Goal: Obtain resource: Download file/media

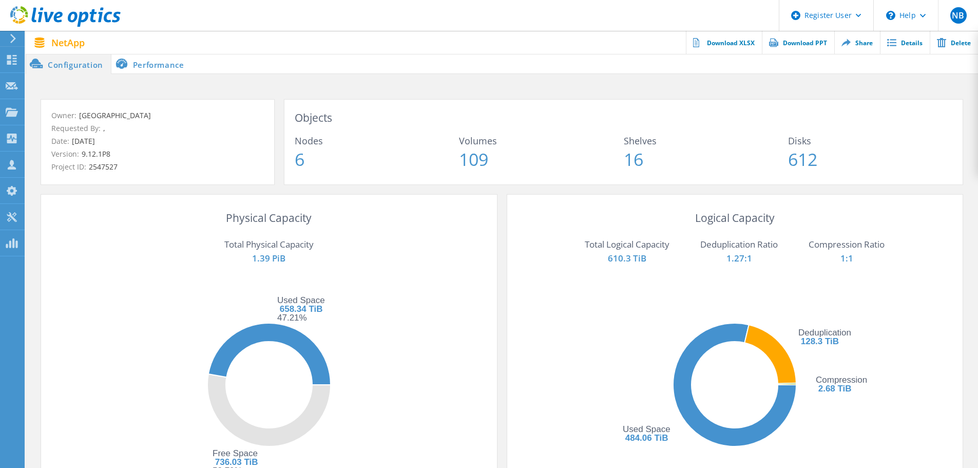
click at [146, 70] on li "Performance" at bounding box center [151, 63] width 81 height 21
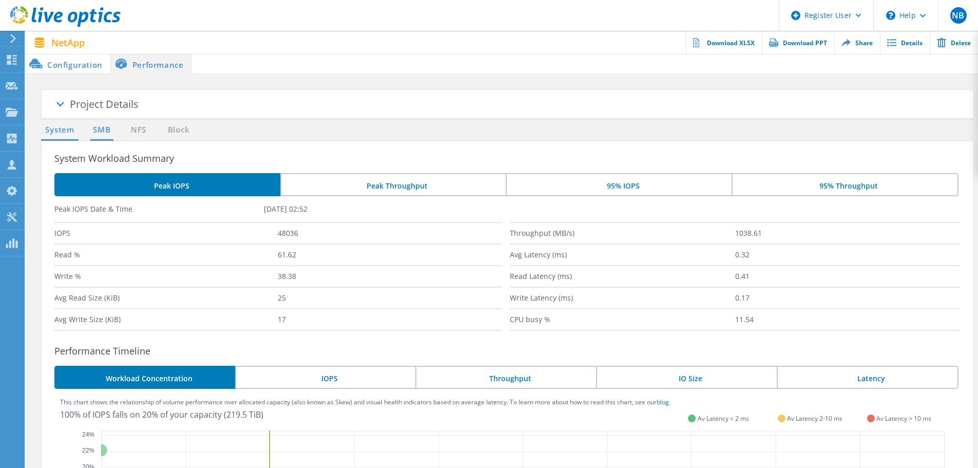
click at [105, 130] on link "SMB" at bounding box center [101, 130] width 23 height 13
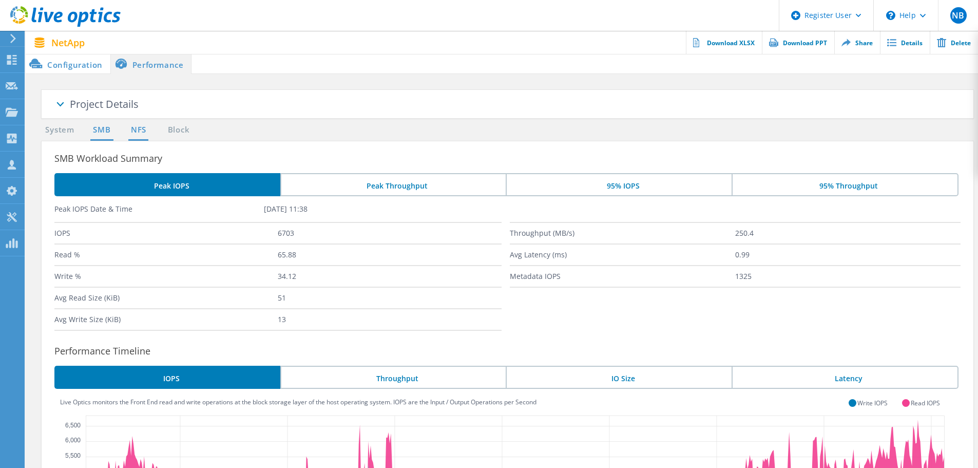
click at [148, 124] on link "NFS" at bounding box center [138, 130] width 20 height 13
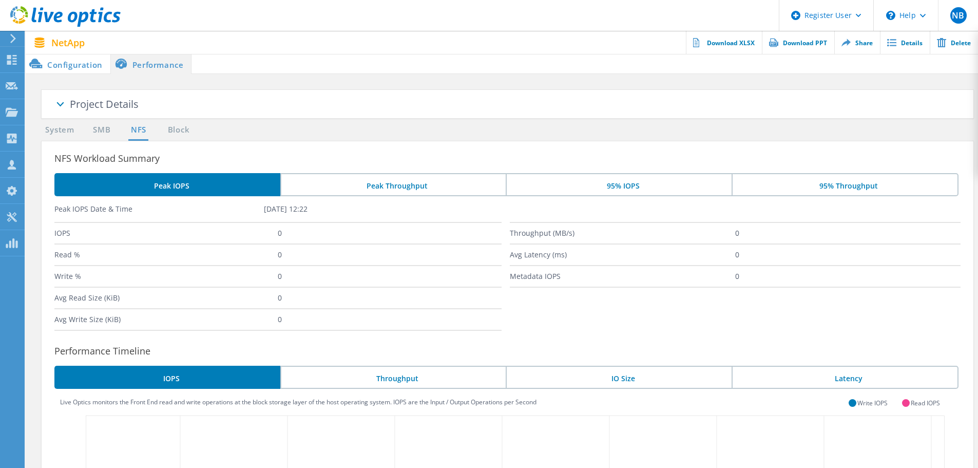
click at [460, 153] on h3 "NFS Workload Summary" at bounding box center [513, 158] width 919 height 14
click at [73, 68] on li "Configuration" at bounding box center [68, 63] width 85 height 21
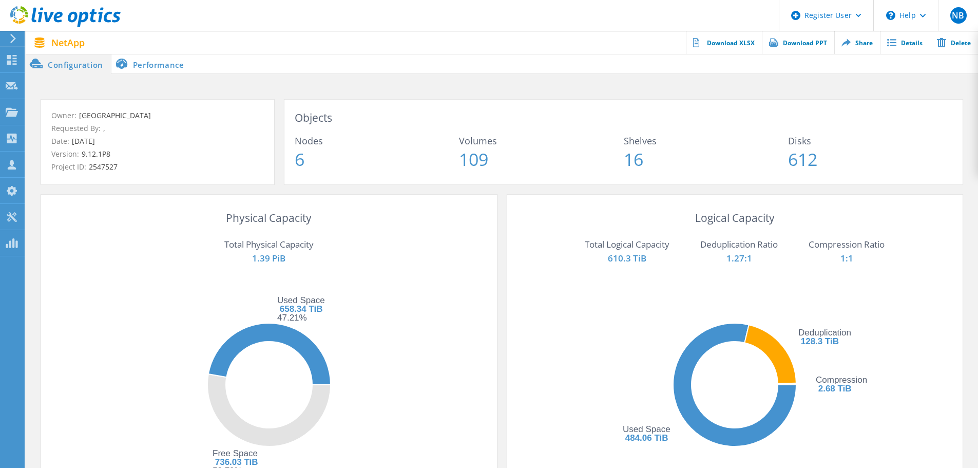
click at [154, 69] on li "Performance" at bounding box center [151, 63] width 81 height 21
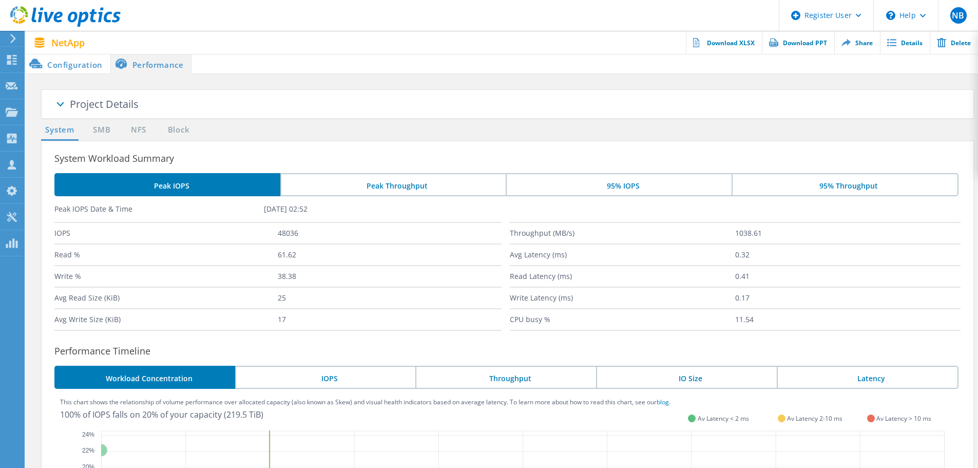
click at [69, 58] on li "Configuration" at bounding box center [68, 63] width 85 height 21
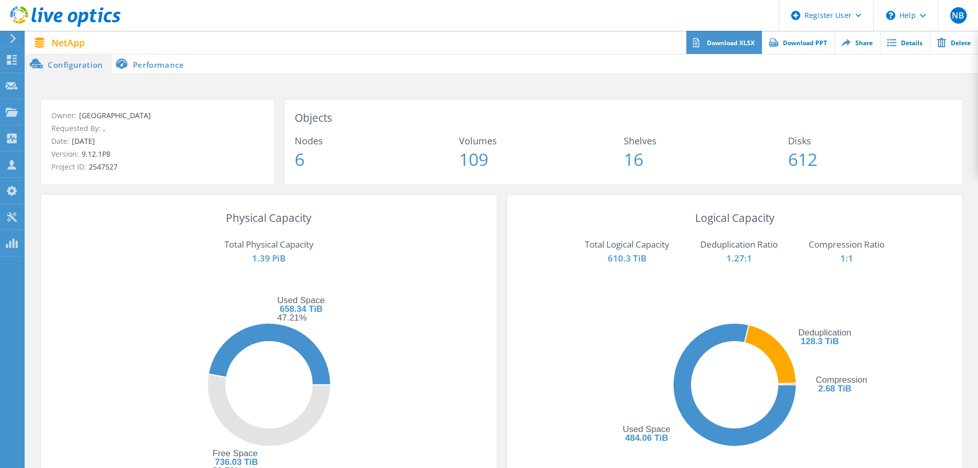
click at [721, 44] on link "Download XLSX" at bounding box center [724, 42] width 76 height 23
